Goal: Browse casually: Explore the website without a specific task or goal

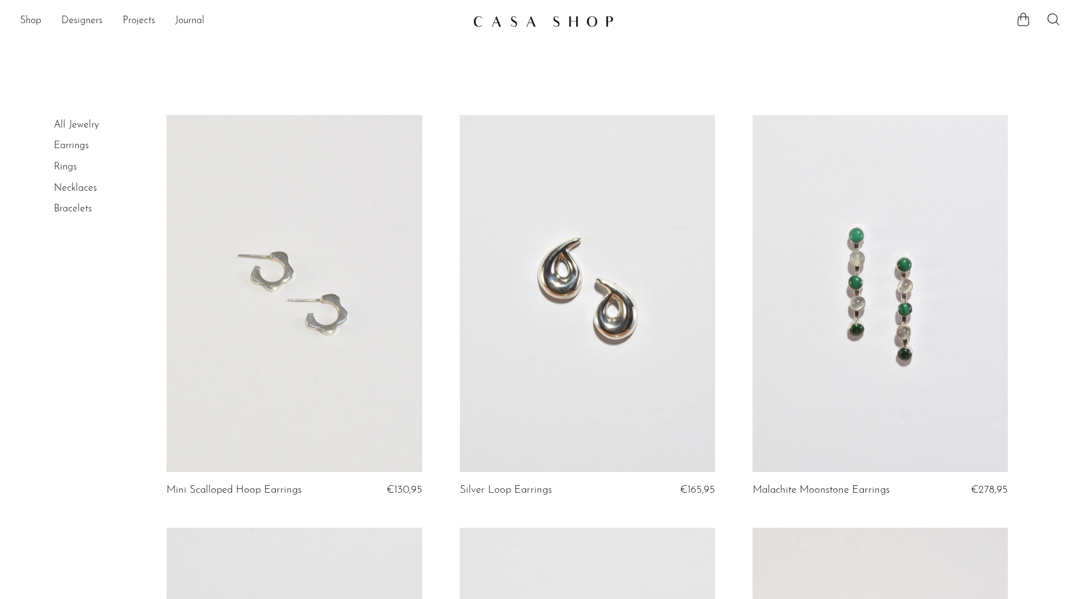
click at [77, 126] on link "All Jewelry" at bounding box center [76, 125] width 45 height 10
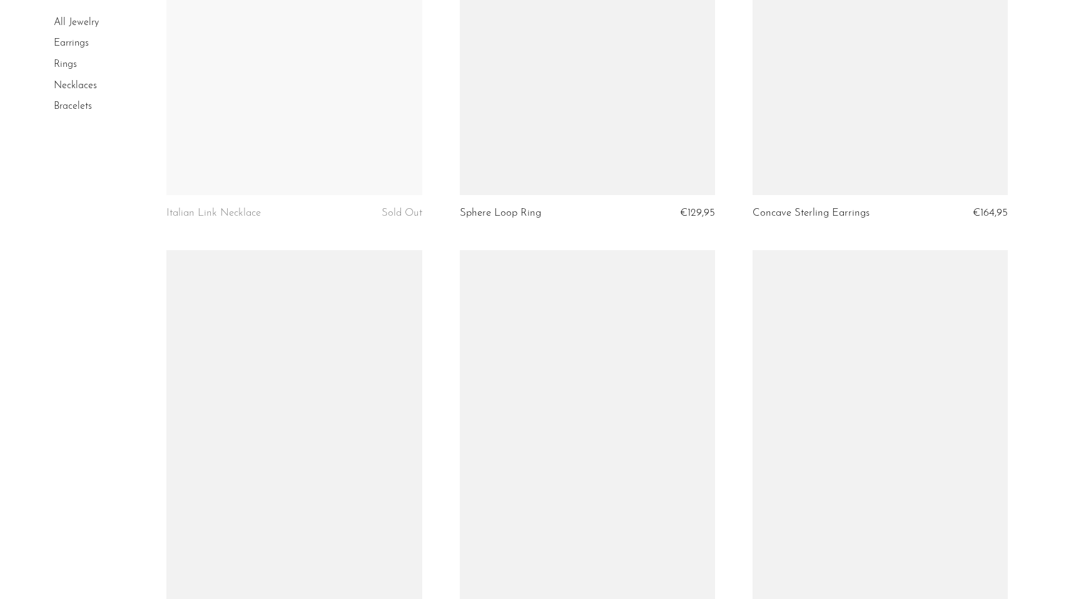
scroll to position [4680, 0]
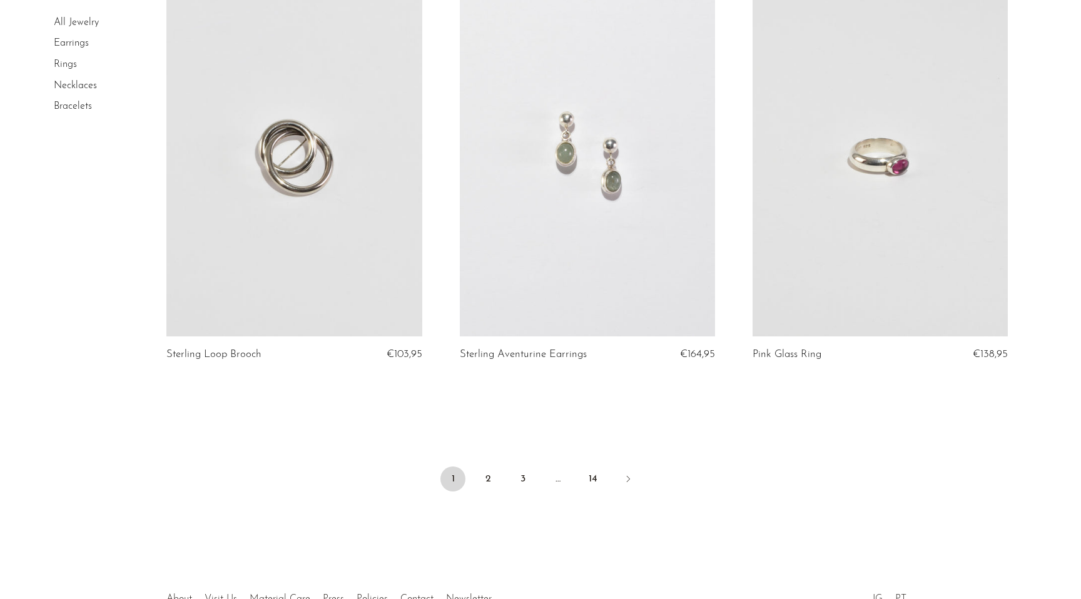
click at [477, 489] on li "2" at bounding box center [488, 481] width 25 height 28
click at [483, 481] on link "2" at bounding box center [488, 479] width 25 height 25
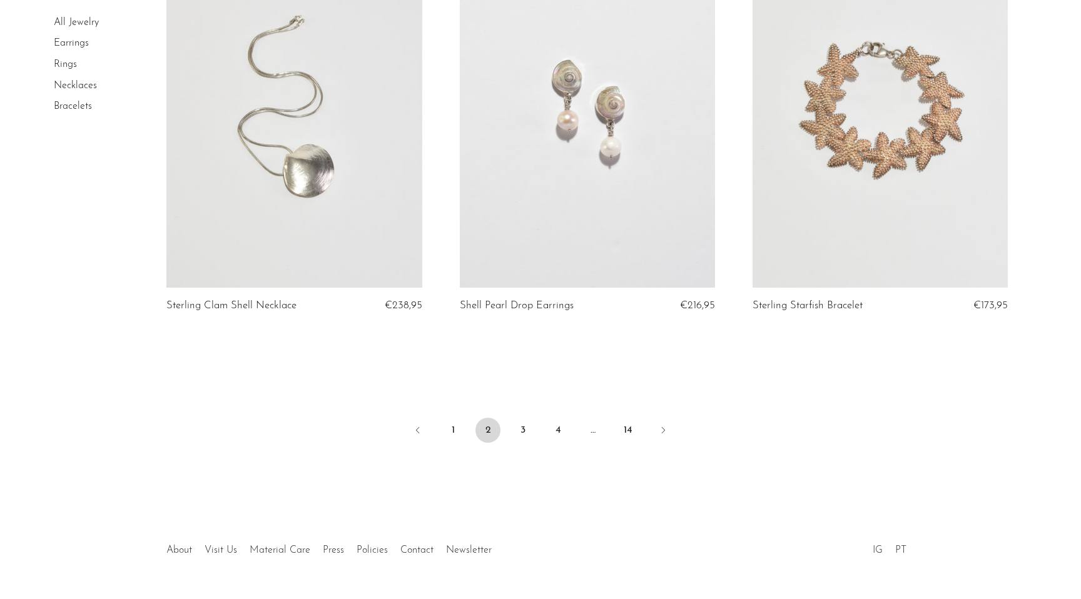
scroll to position [4787, 0]
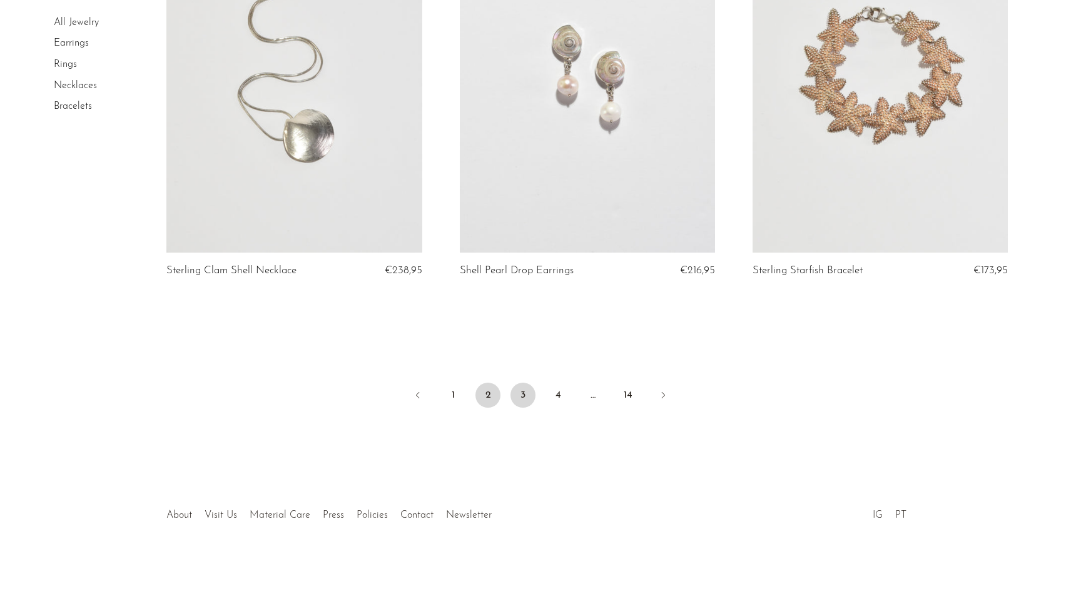
click at [530, 402] on link "3" at bounding box center [523, 395] width 25 height 25
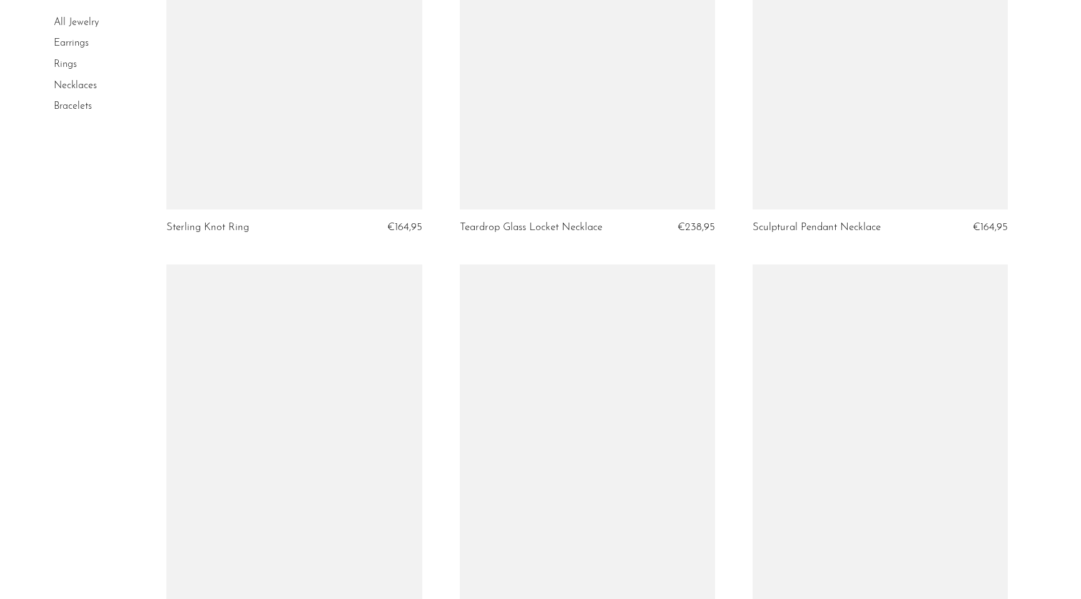
scroll to position [4619, 0]
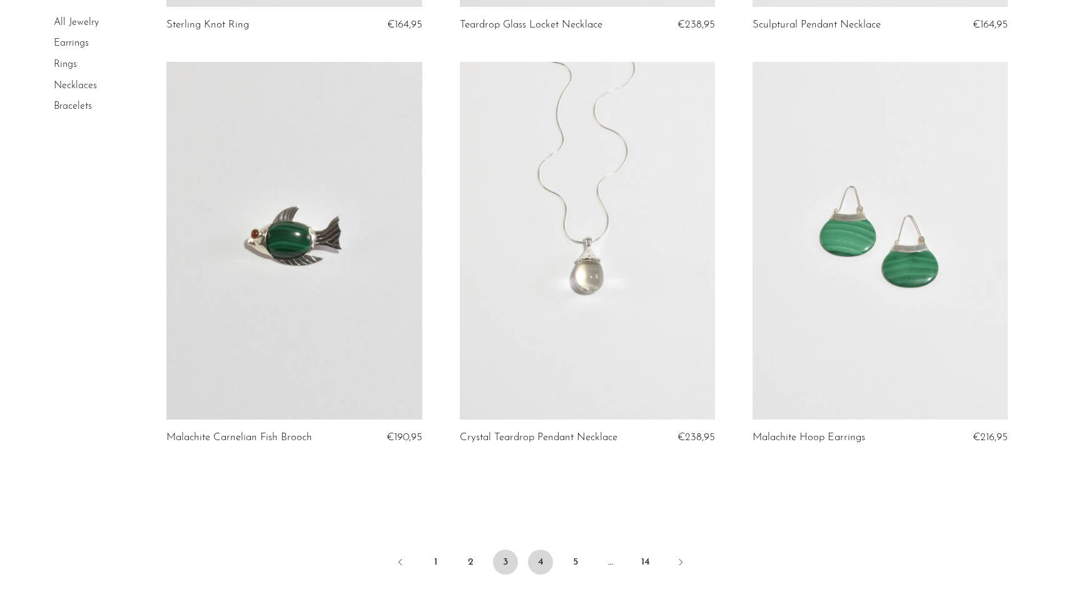
click at [540, 570] on link "4" at bounding box center [540, 562] width 25 height 25
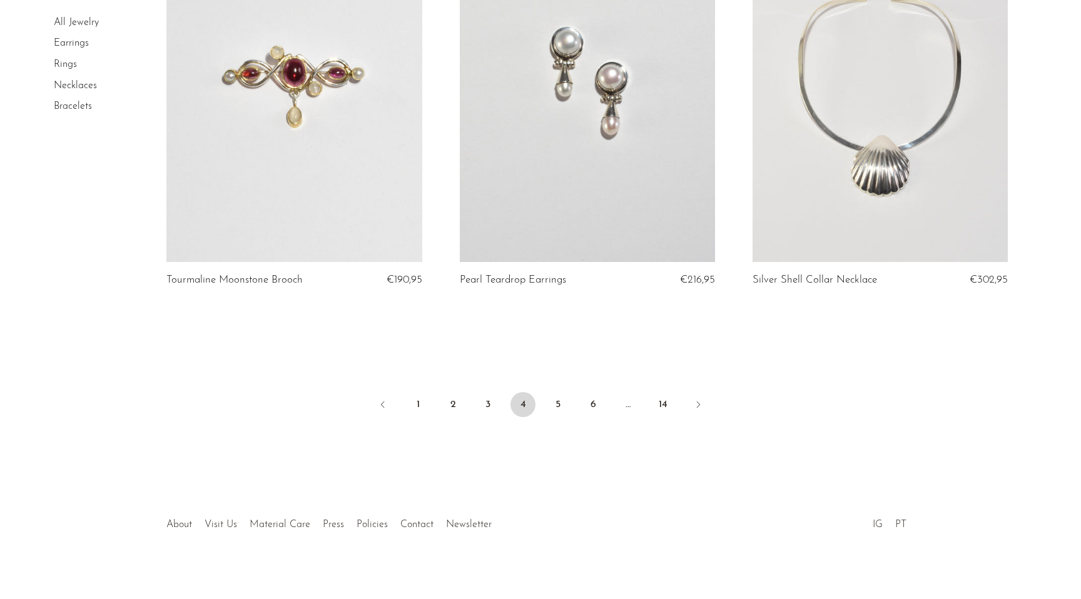
scroll to position [4763, 0]
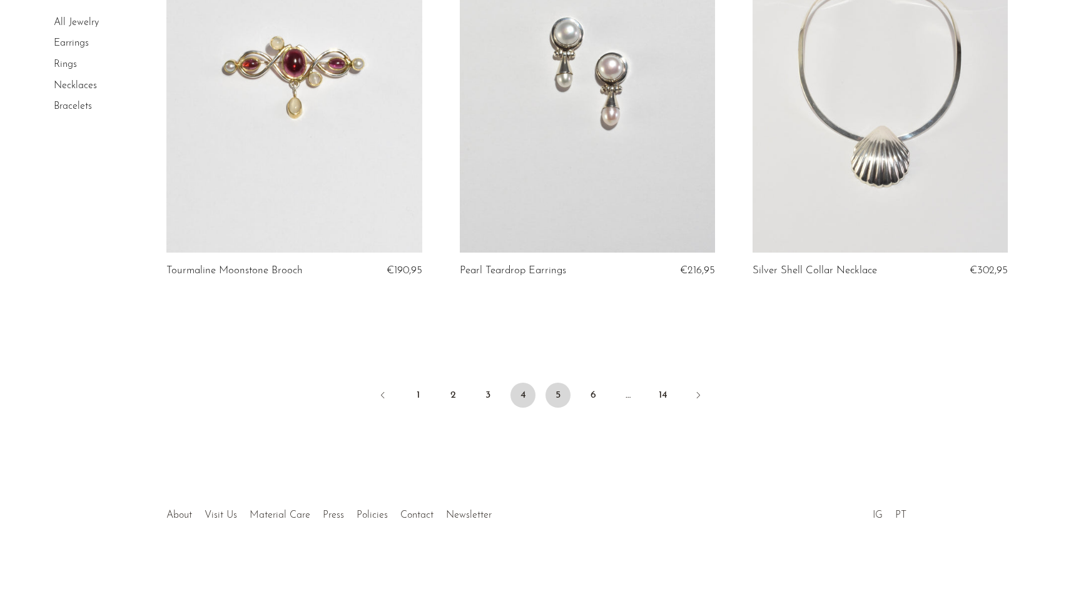
click at [553, 392] on link "5" at bounding box center [558, 395] width 25 height 25
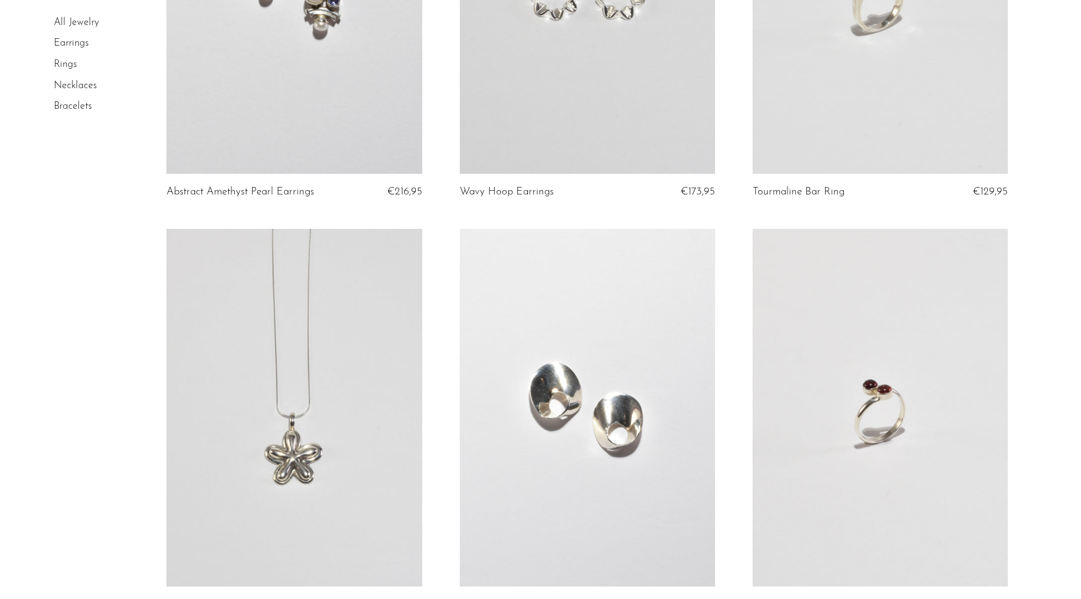
scroll to position [4600, 0]
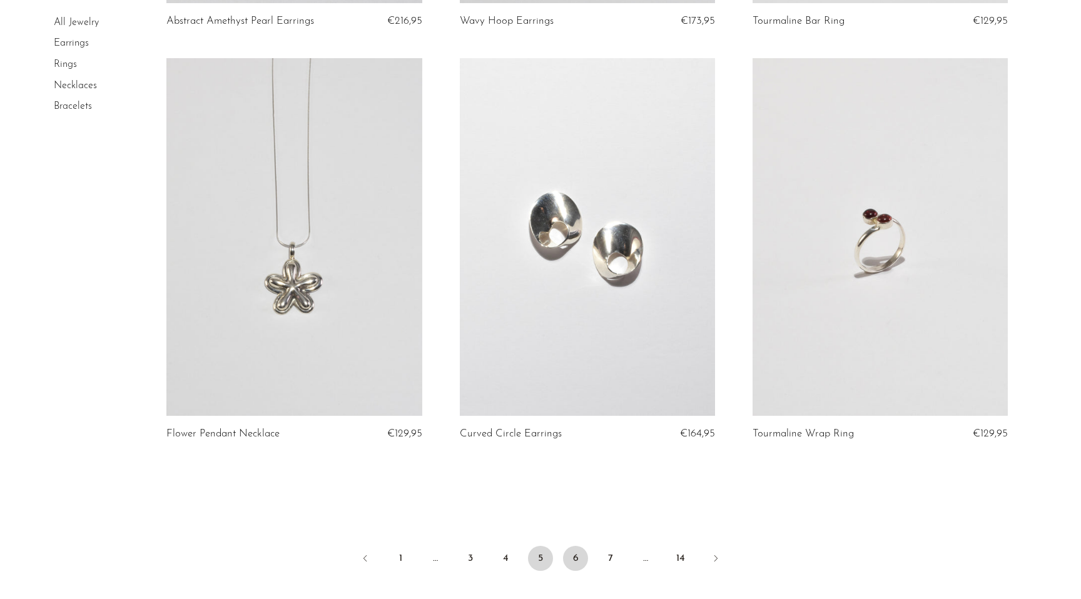
click at [580, 565] on link "6" at bounding box center [575, 558] width 25 height 25
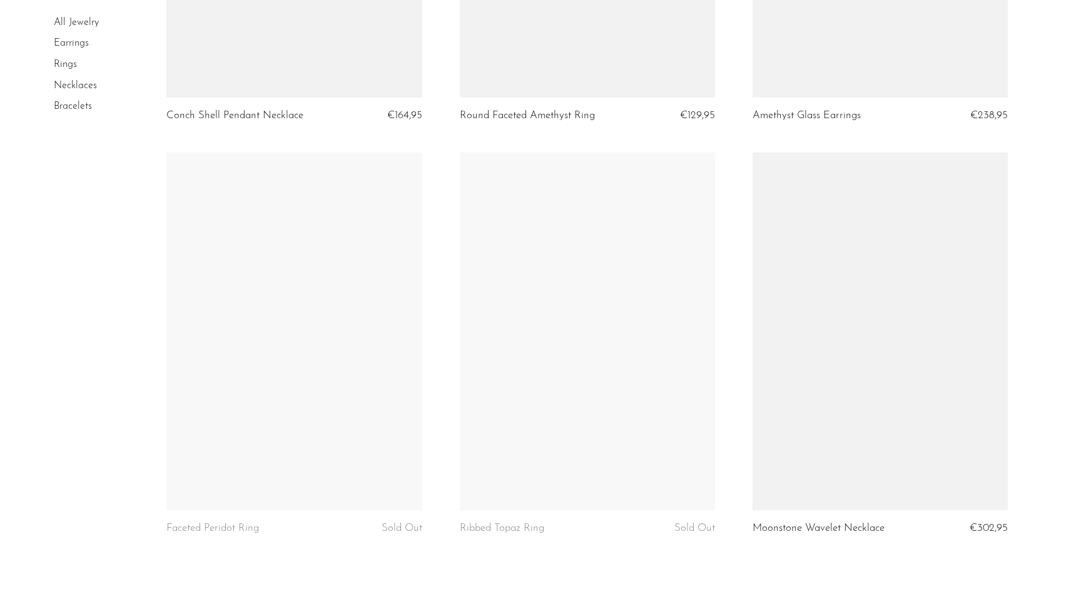
scroll to position [4593, 0]
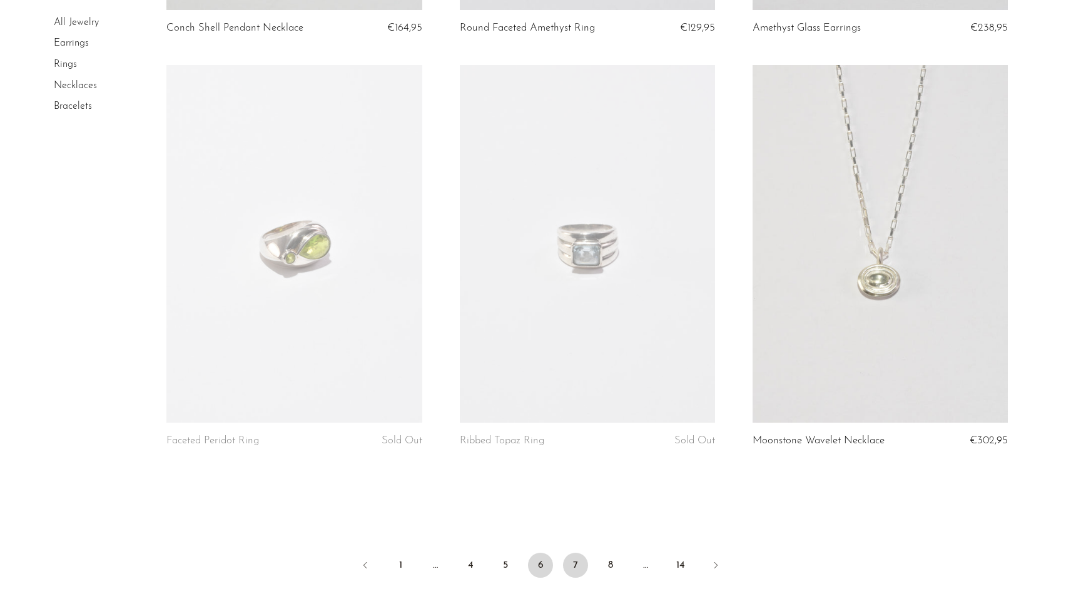
click at [577, 573] on link "7" at bounding box center [575, 565] width 25 height 25
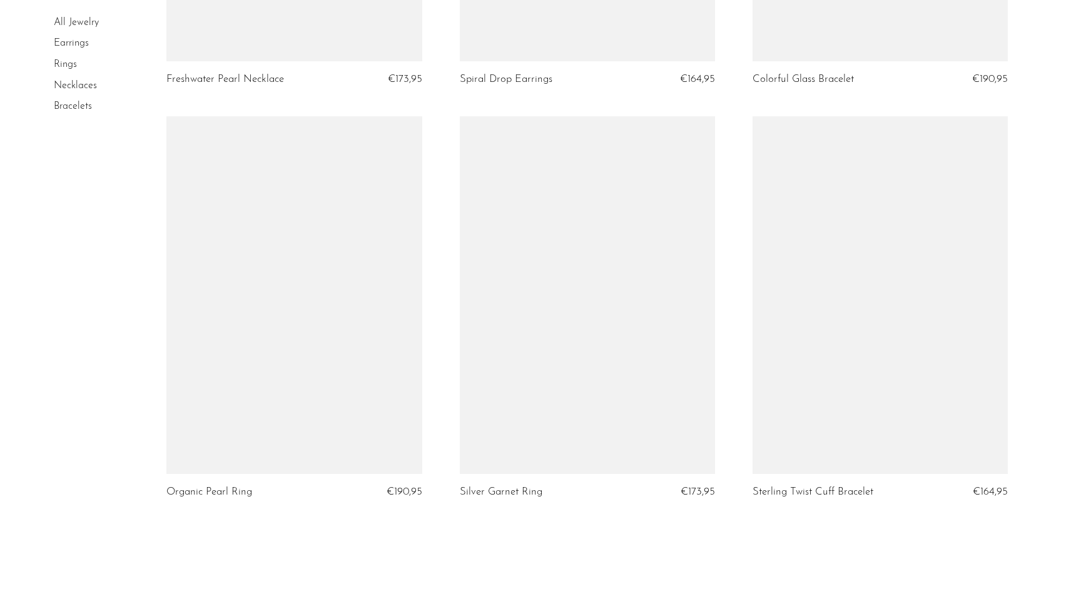
scroll to position [4588, 0]
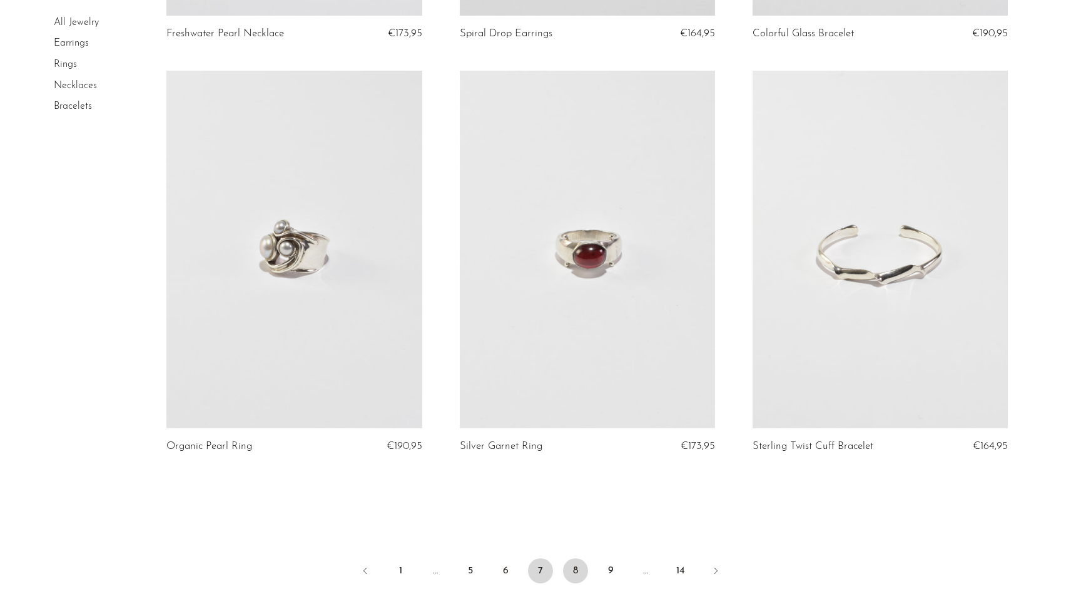
click at [574, 574] on link "8" at bounding box center [575, 571] width 25 height 25
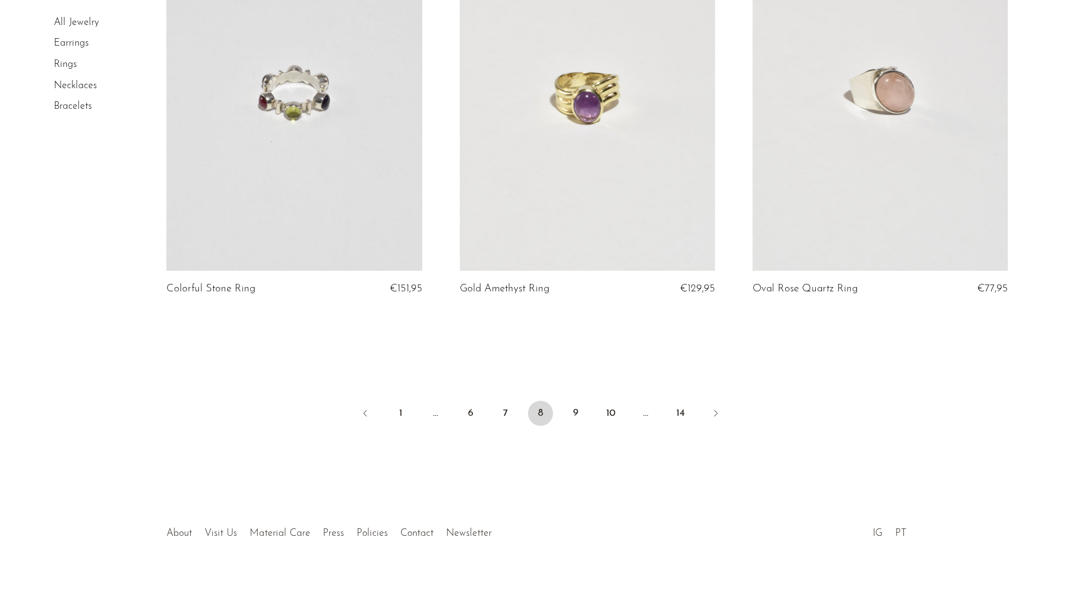
scroll to position [4763, 0]
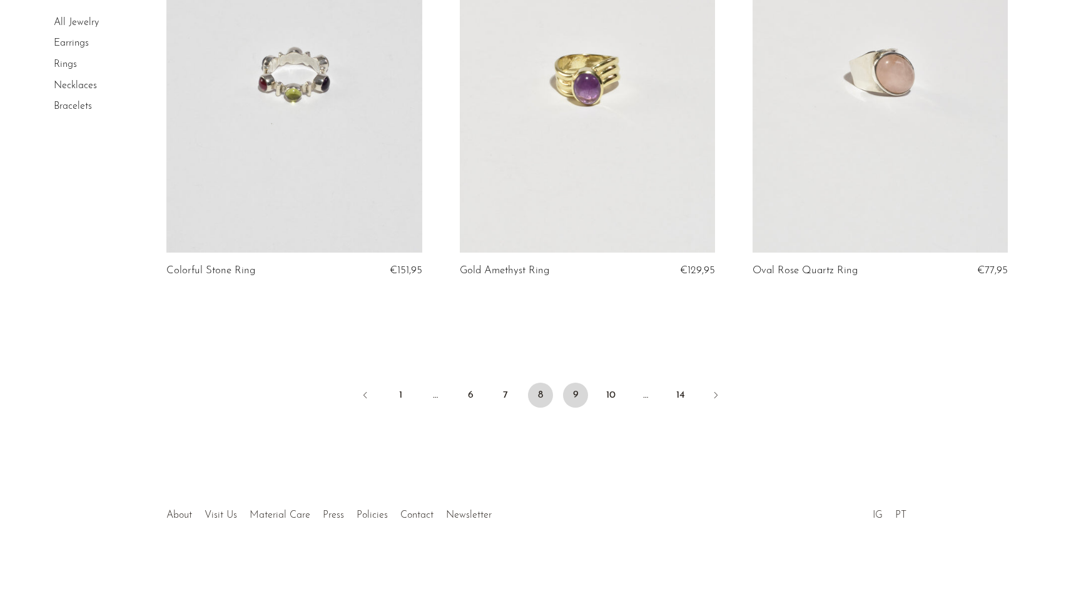
click at [576, 398] on link "9" at bounding box center [575, 395] width 25 height 25
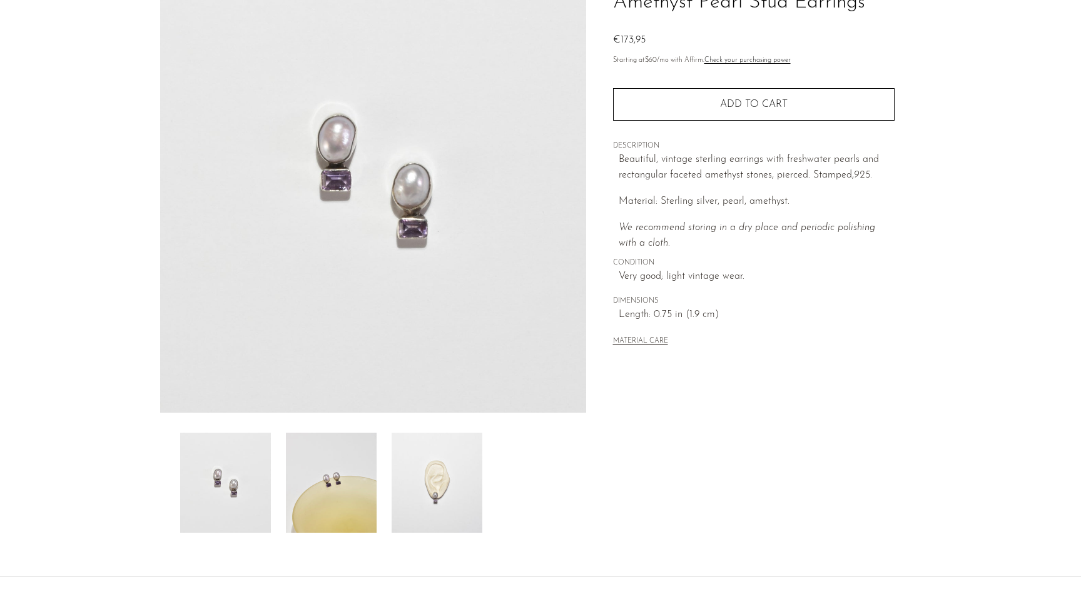
scroll to position [118, 0]
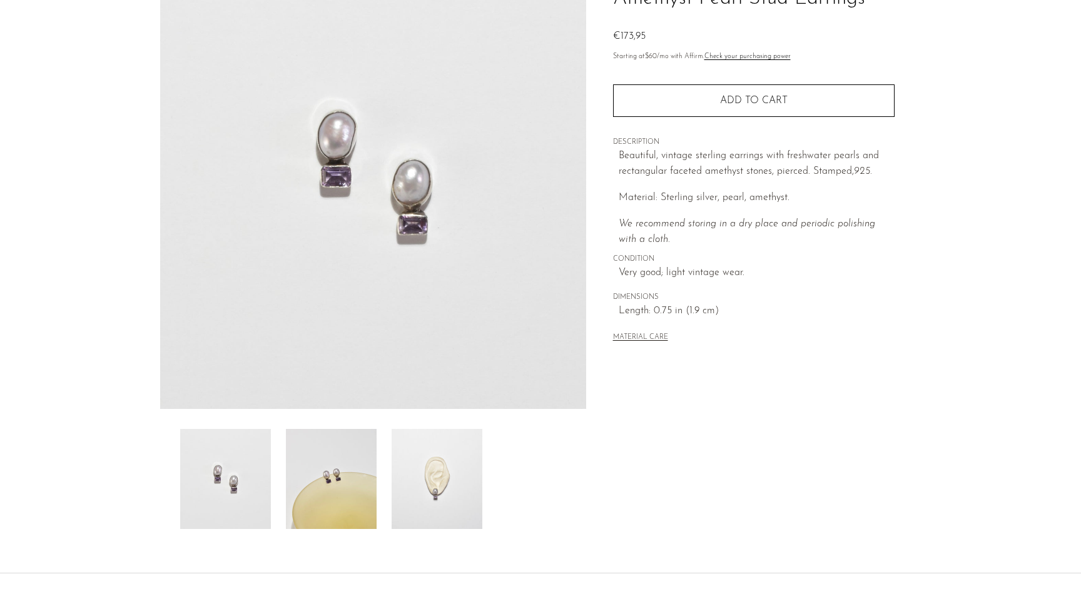
click at [436, 470] on img at bounding box center [437, 479] width 91 height 100
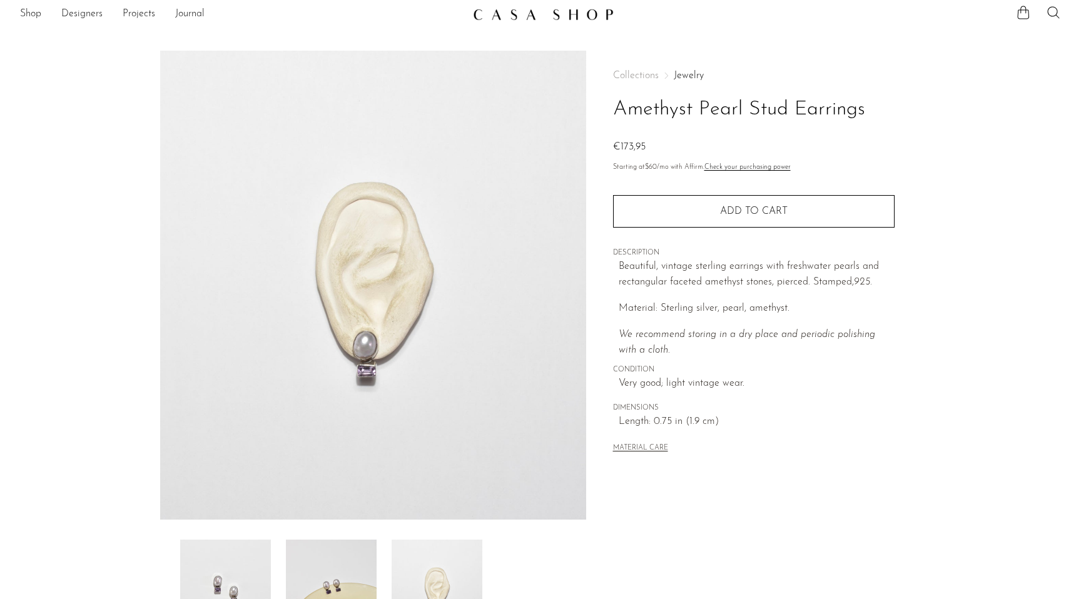
scroll to position [0, 0]
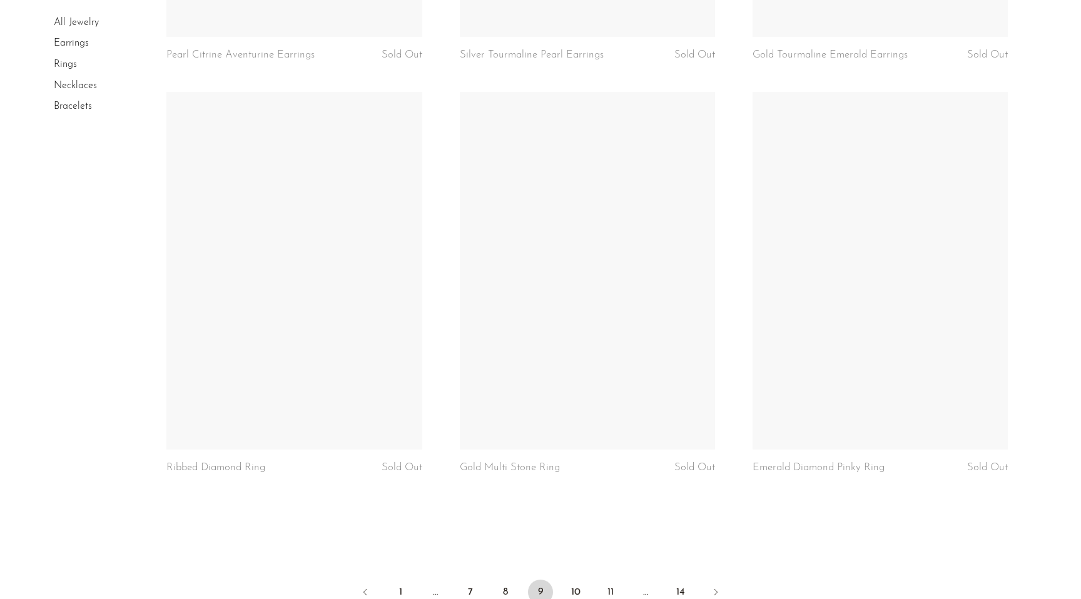
scroll to position [4615, 0]
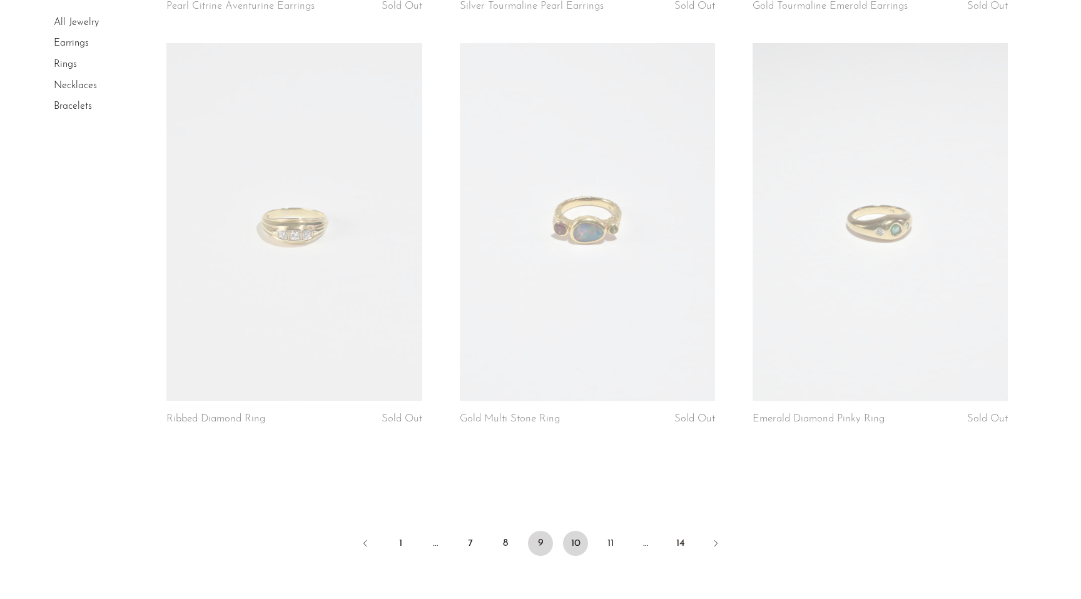
click at [574, 547] on link "10" at bounding box center [575, 543] width 25 height 25
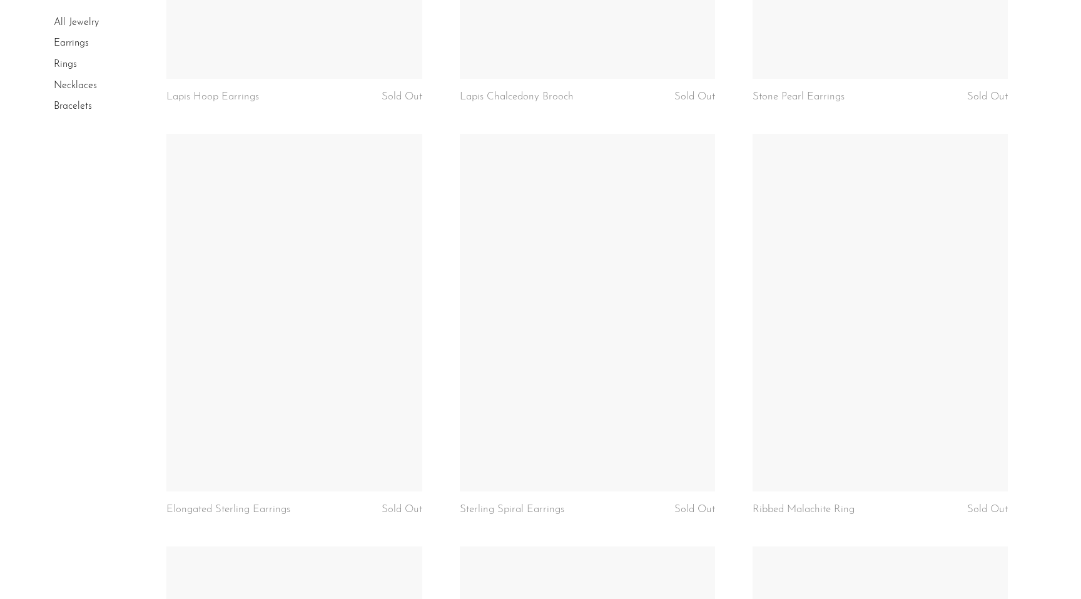
scroll to position [3426, 0]
